Goal: Task Accomplishment & Management: Use online tool/utility

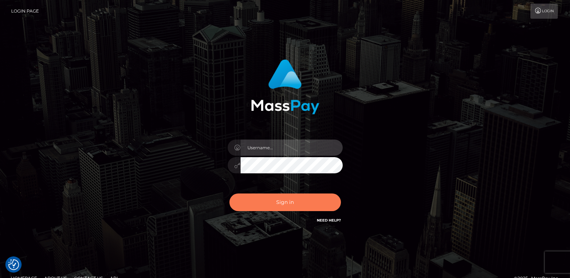
type input "[DOMAIN_NAME]"
click at [260, 202] on button "Sign in" at bounding box center [284, 202] width 111 height 18
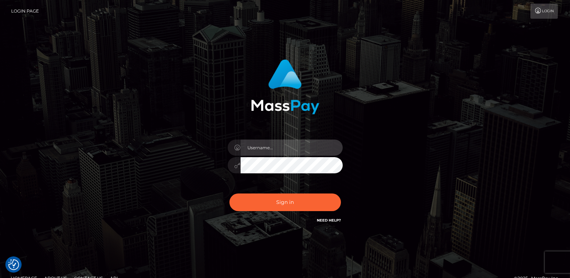
type input "[DOMAIN_NAME]"
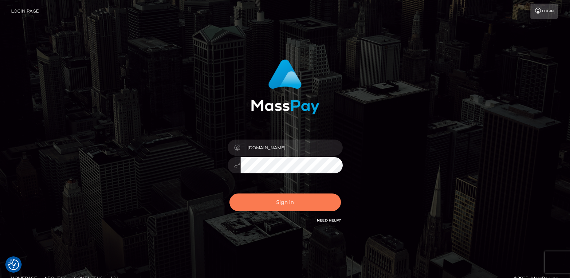
click at [260, 202] on button "Sign in" at bounding box center [284, 202] width 111 height 18
